Goal: Check status: Check status

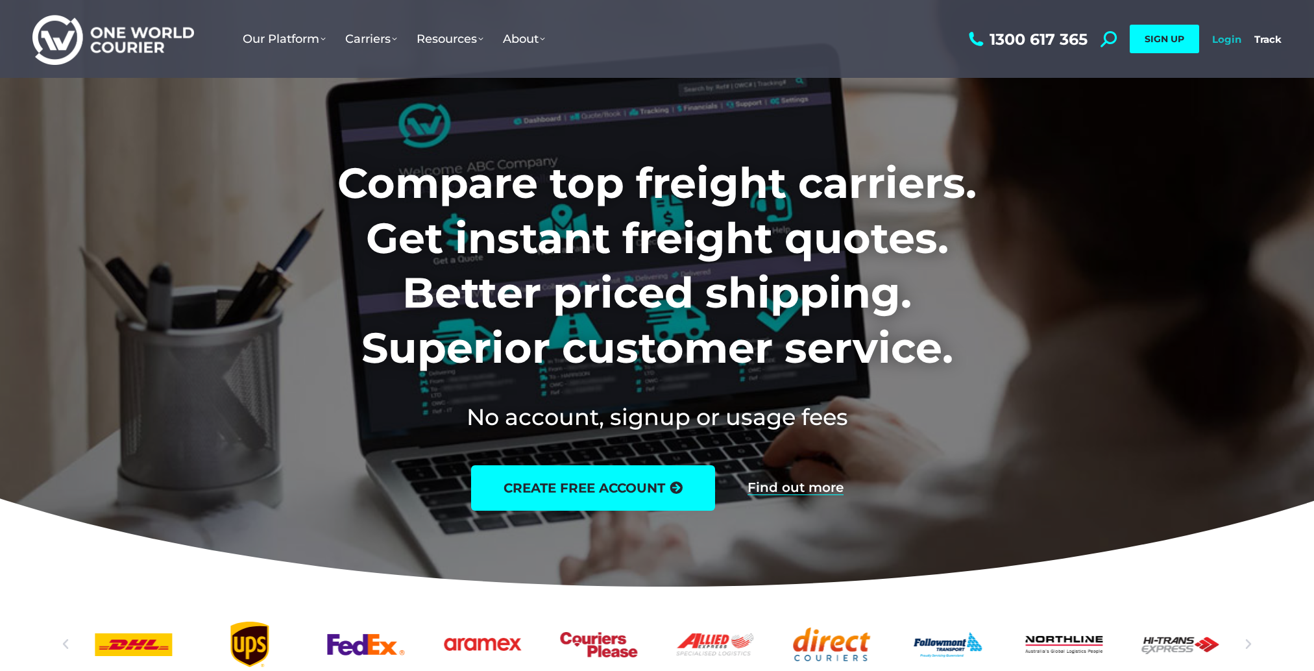
click at [1231, 40] on link "Login" at bounding box center [1226, 39] width 29 height 12
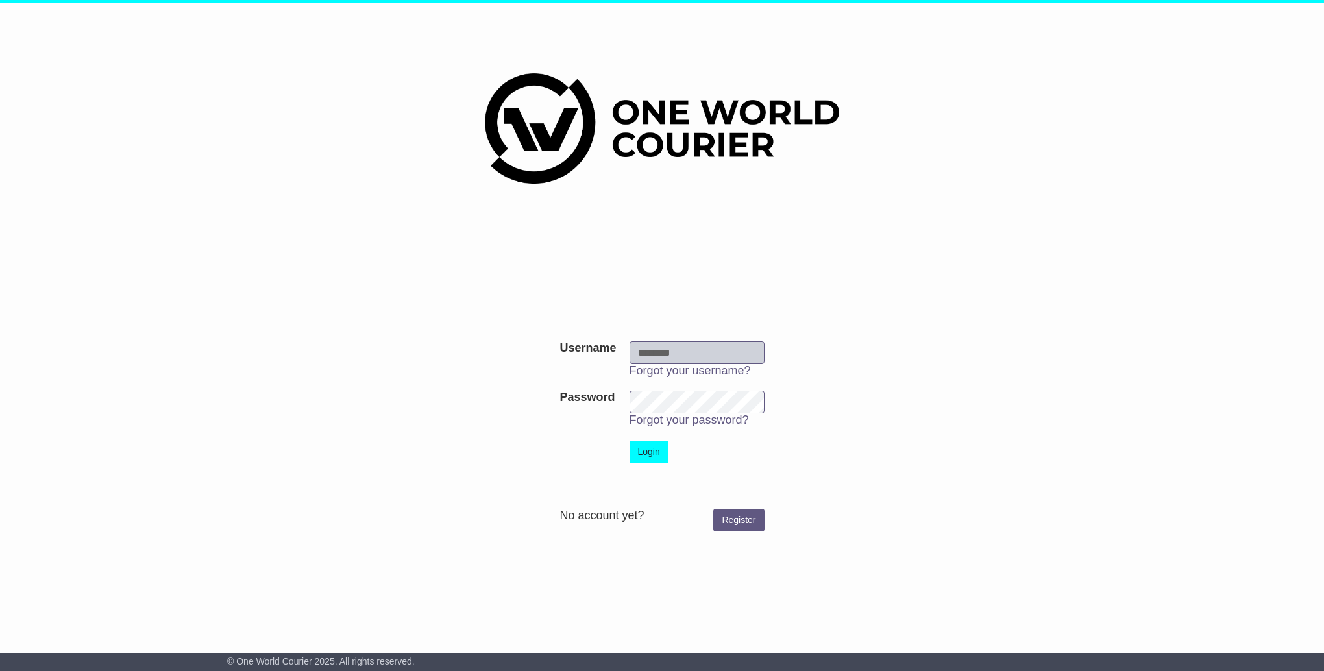
type input "**********"
click at [646, 451] on button "Login" at bounding box center [648, 452] width 39 height 23
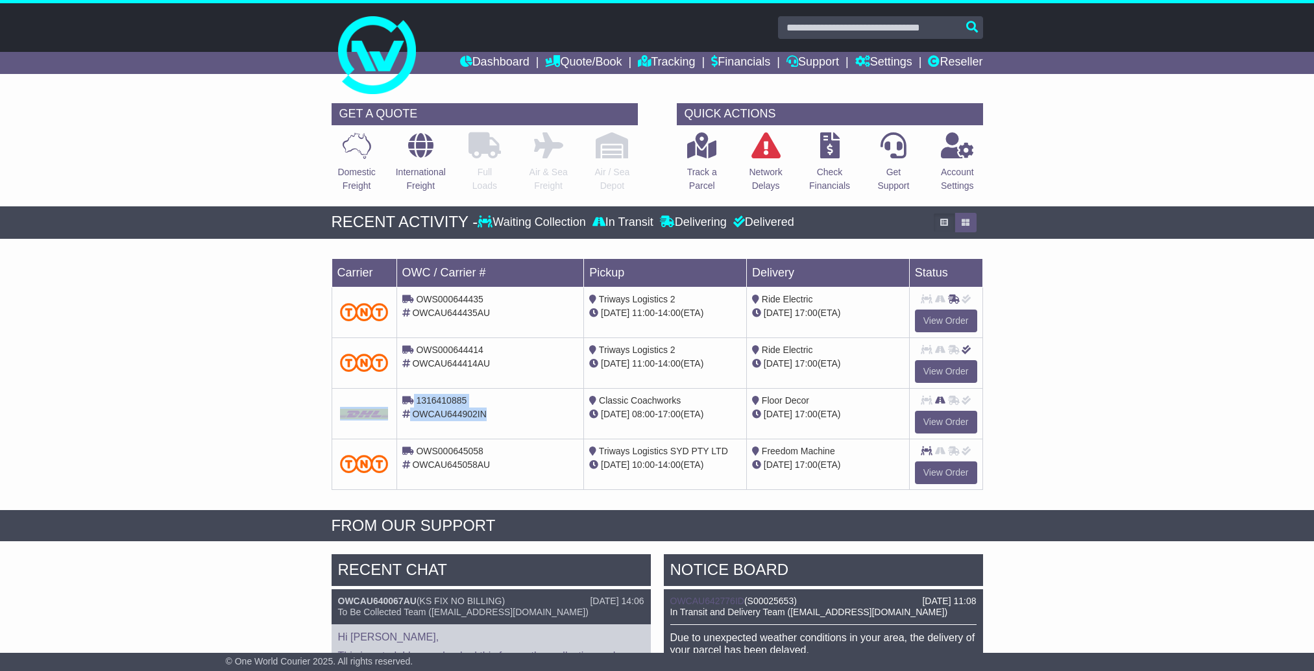
drag, startPoint x: 476, startPoint y: 416, endPoint x: 391, endPoint y: 393, distance: 87.5
click at [391, 393] on tr "1316410885 OWCAU644902IN Classic Coachworks 11 Sep 08:00 - 17:00 (ETA) Floor De…" at bounding box center [657, 413] width 651 height 51
click at [267, 343] on div "Loading... No bookings found Carrier OWC / Carrier # Pickup Delivery Status OWS…" at bounding box center [657, 377] width 1314 height 265
